Goal: Task Accomplishment & Management: Use online tool/utility

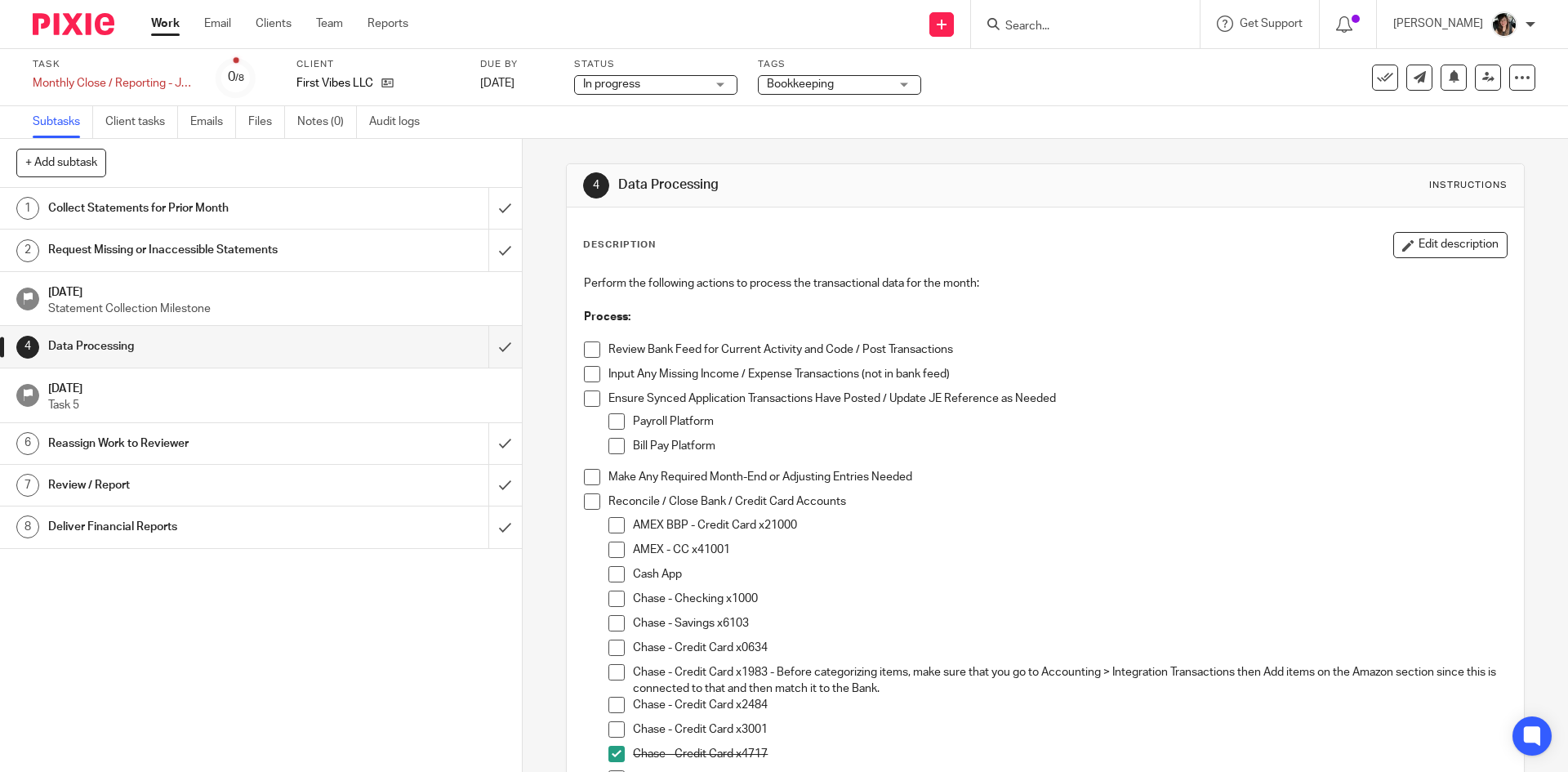
click at [174, 22] on link "Work" at bounding box center [165, 24] width 29 height 16
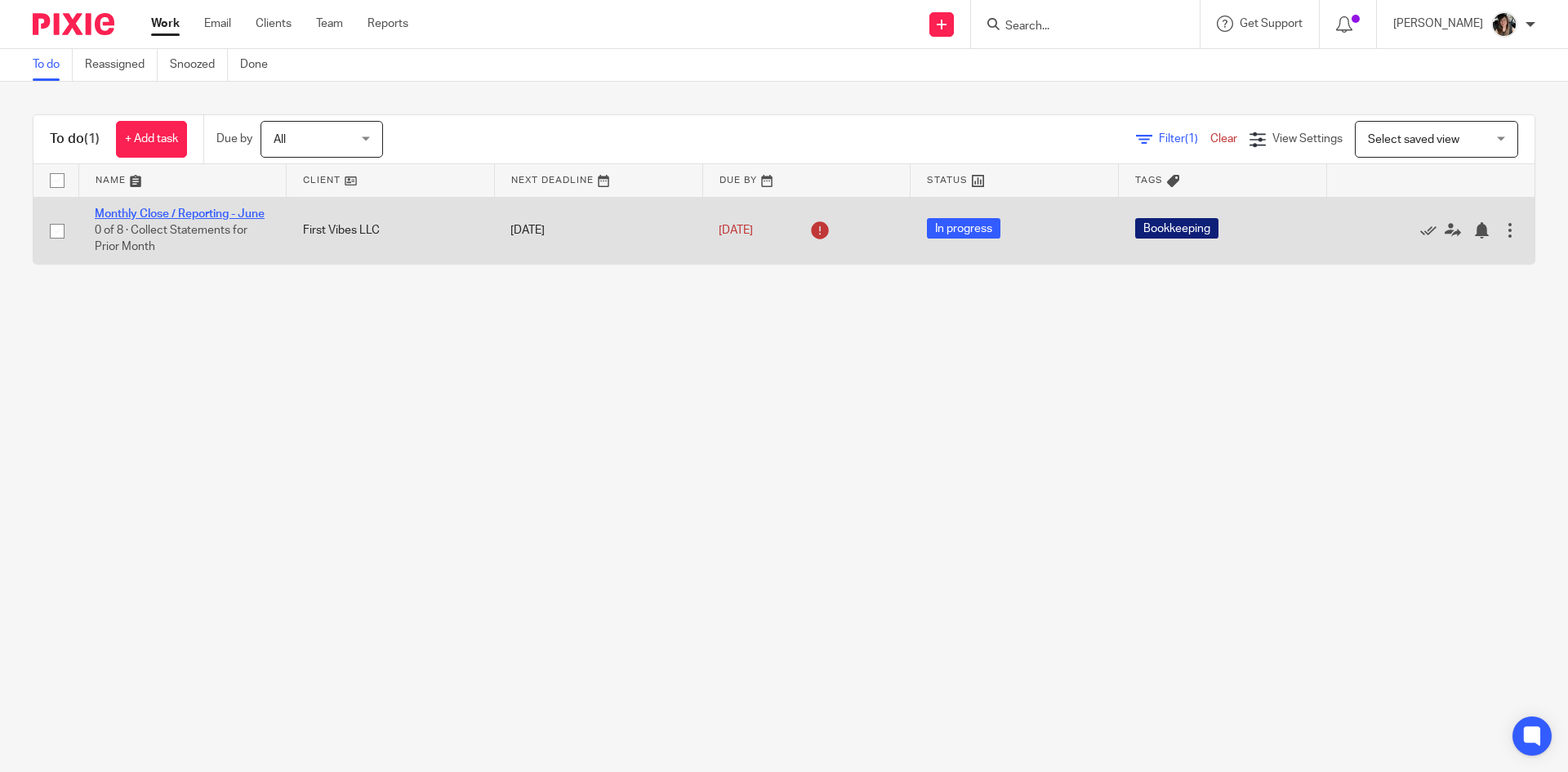
click at [189, 214] on link "Monthly Close / Reporting - June" at bounding box center [179, 214] width 170 height 12
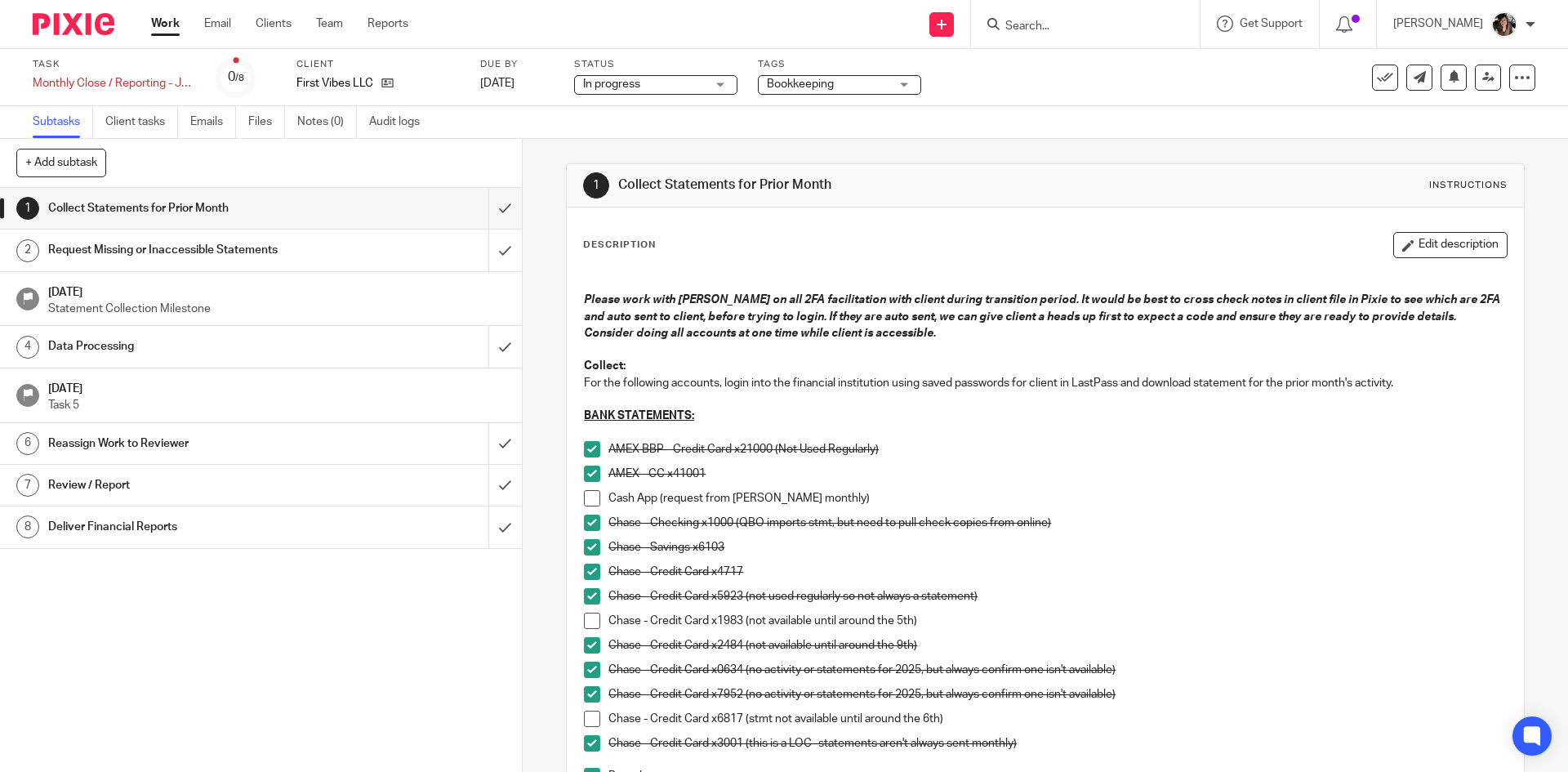
scroll to position [572, 0]
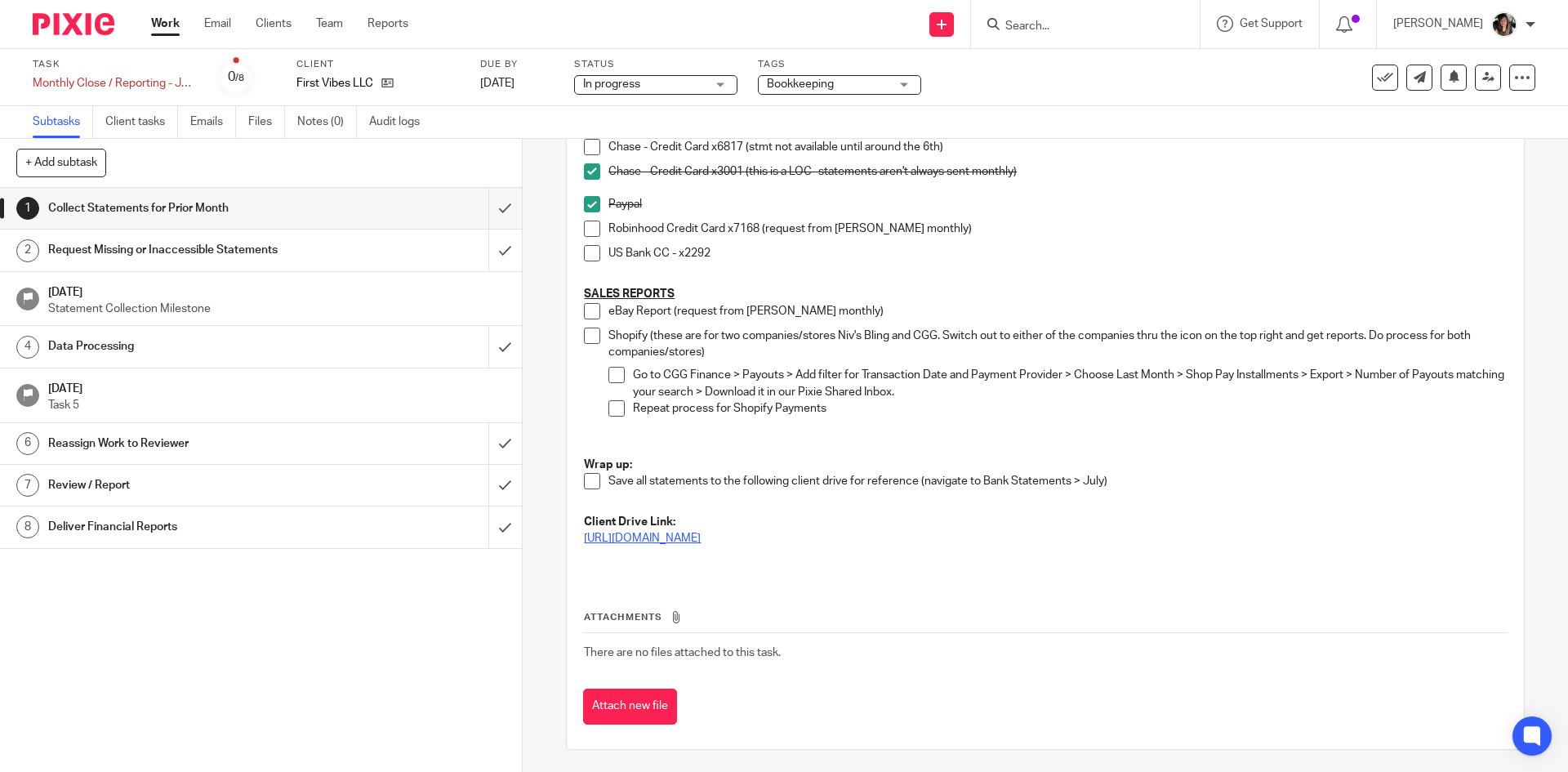
click at [700, 541] on link "[URL][DOMAIN_NAME]" at bounding box center [643, 538] width 117 height 12
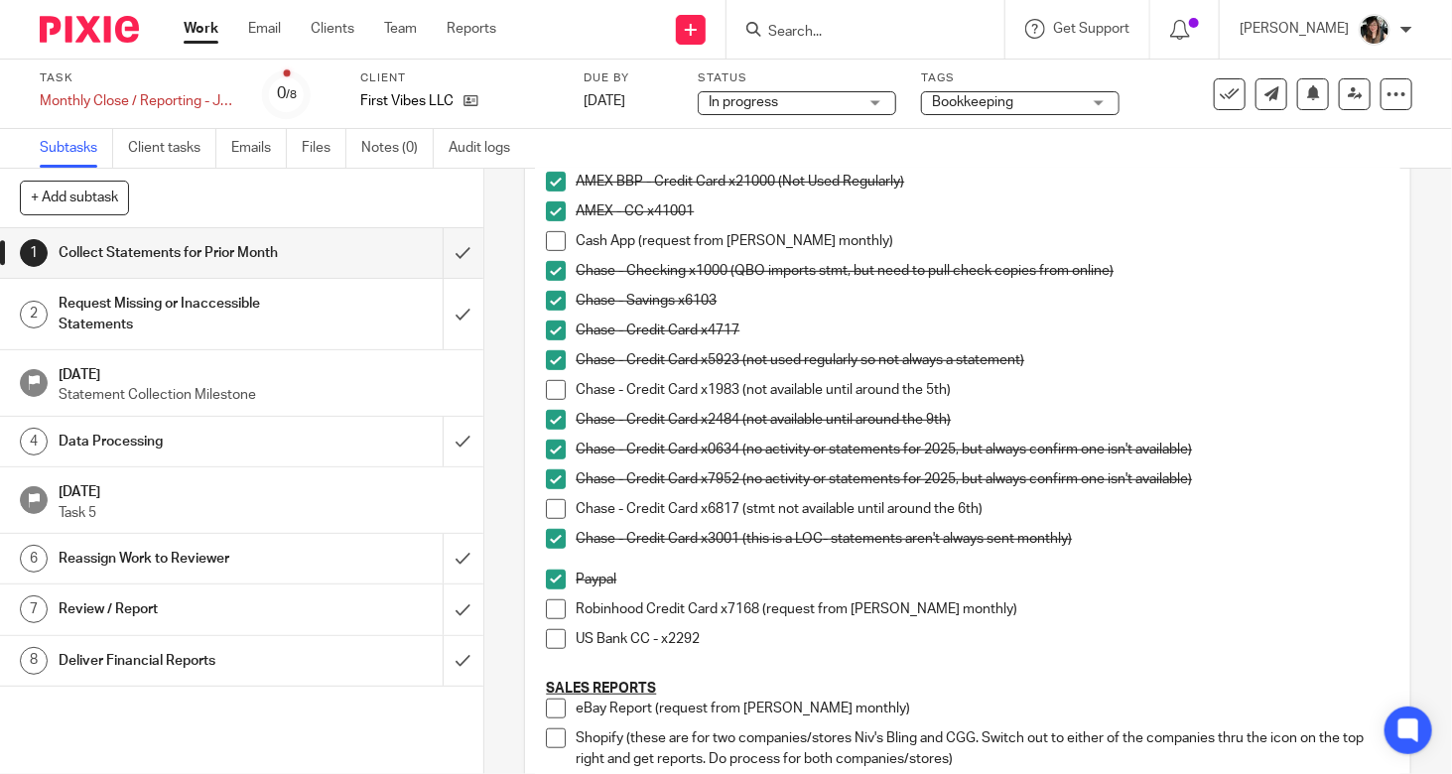
scroll to position [635, 0]
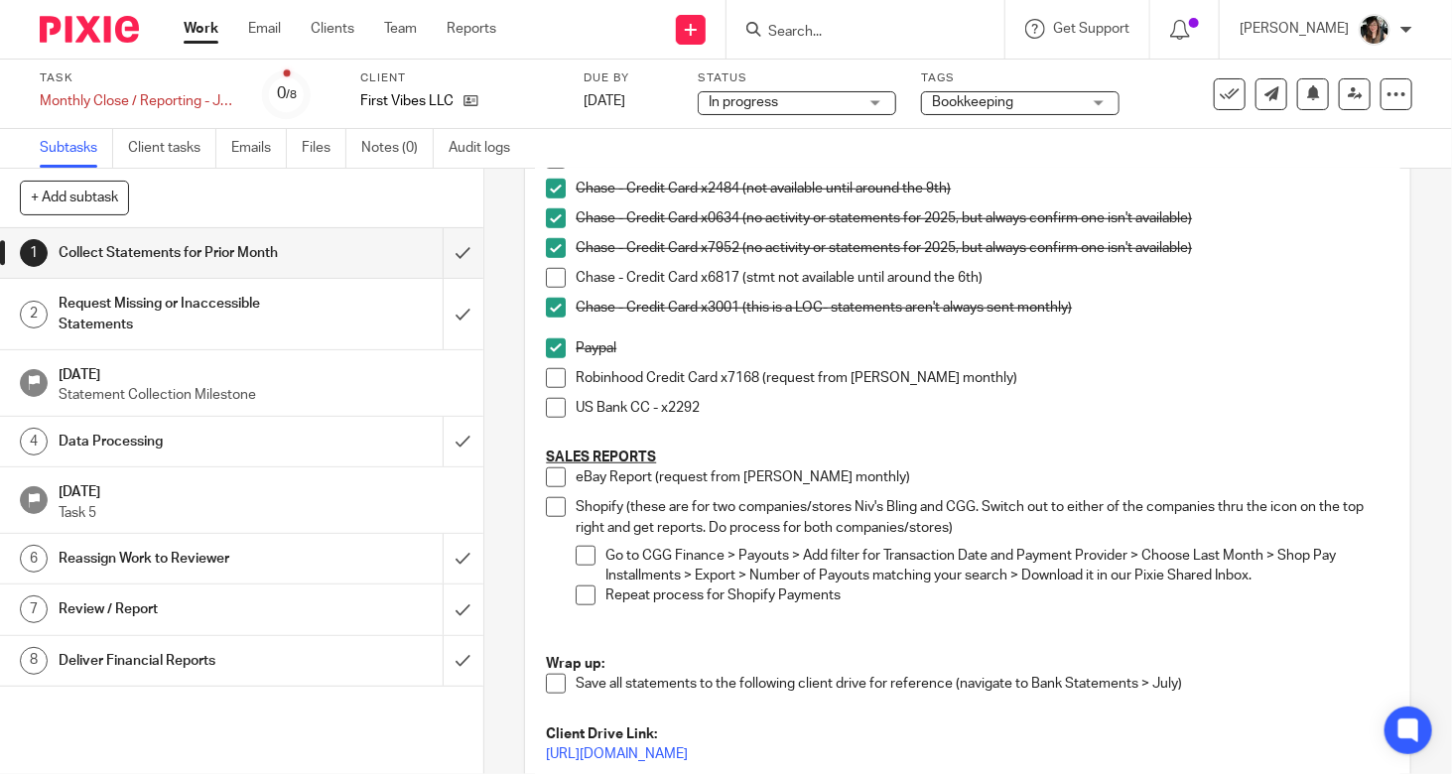
click at [219, 442] on h1 "Data Processing" at bounding box center [180, 442] width 243 height 30
